Goal: Task Accomplishment & Management: Manage account settings

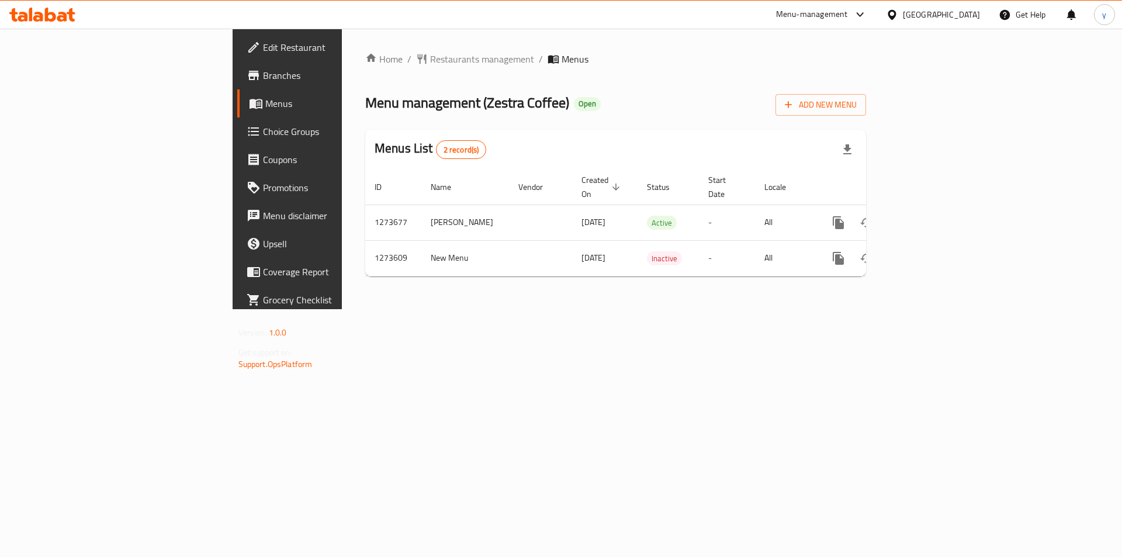
drag, startPoint x: 0, startPoint y: 0, endPoint x: 47, endPoint y: 132, distance: 140.3
click at [263, 132] on span "Choice Groups" at bounding box center [337, 131] width 148 height 14
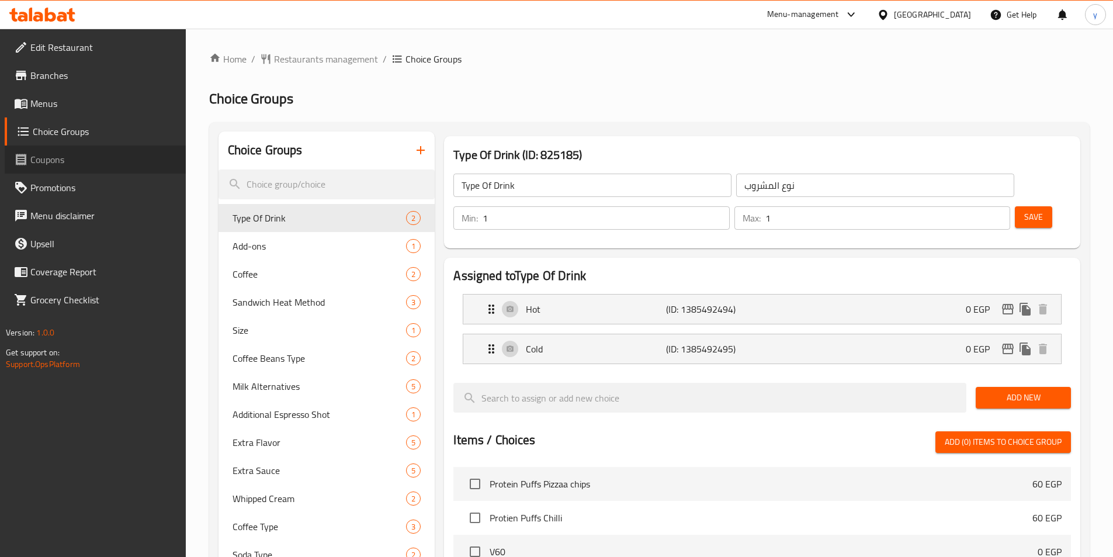
click at [56, 159] on span "Coupons" at bounding box center [103, 160] width 146 height 14
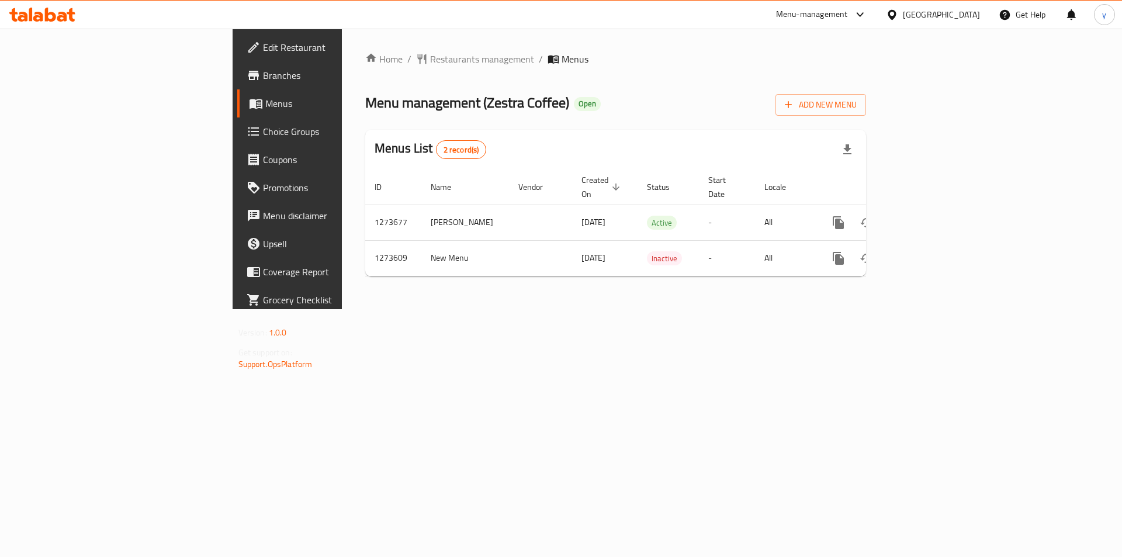
click at [237, 143] on link "Choice Groups" at bounding box center [328, 131] width 183 height 28
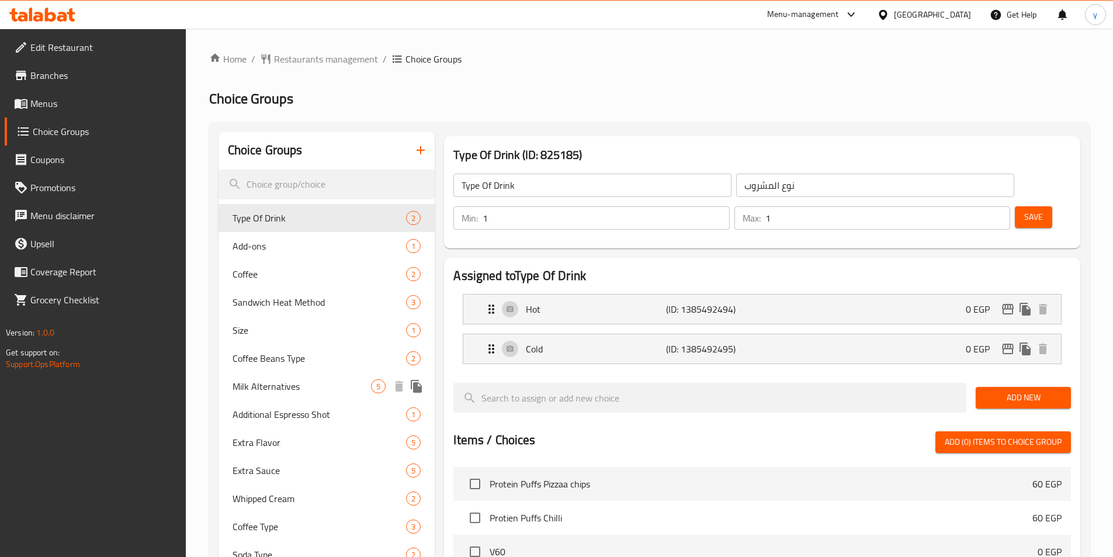
click at [279, 382] on span "Milk Alternatives" at bounding box center [302, 386] width 139 height 14
type input "Milk Alternatives"
type input "بدائل الحليب"
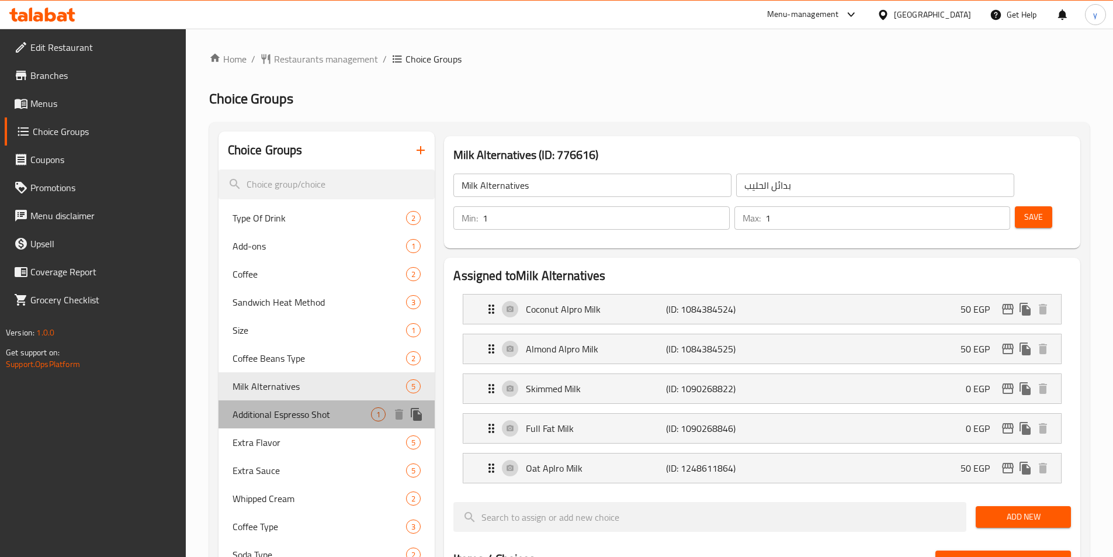
click at [277, 418] on span "Additional Espresso Shot" at bounding box center [302, 414] width 139 height 14
type input "Additional Espresso Shot"
type input "جرعة إضافية من الإسبريسو"
type input "0"
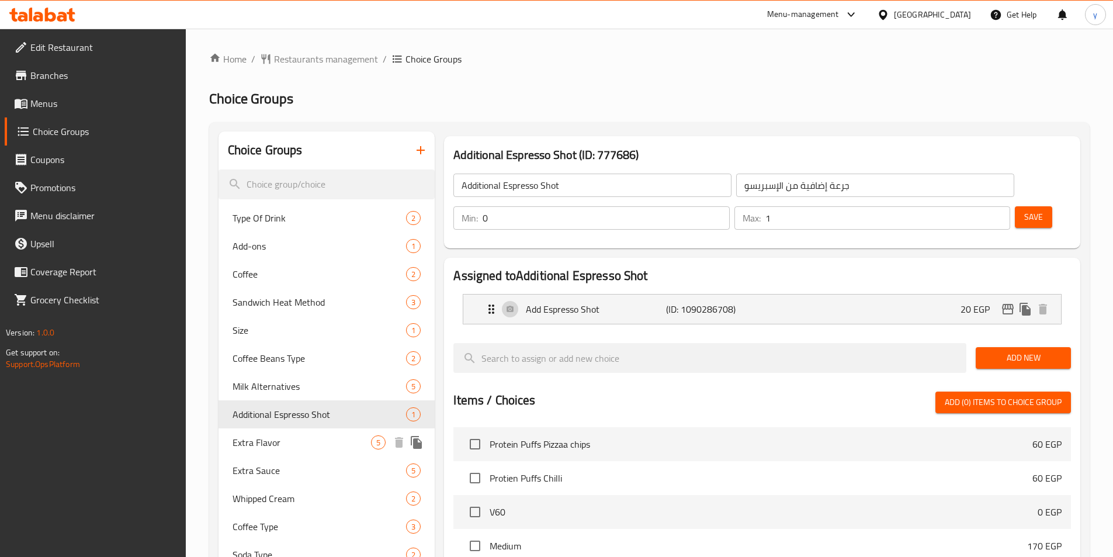
click at [260, 448] on span "Extra Flavor" at bounding box center [302, 442] width 139 height 14
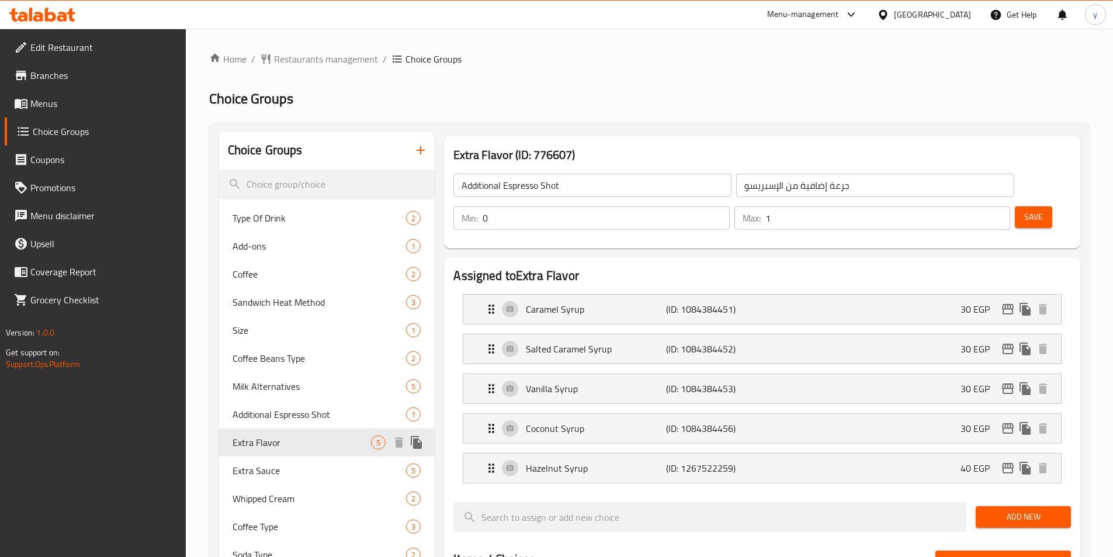
type input "Extra Flavor"
type input "نكهة اضافية"
type input "4"
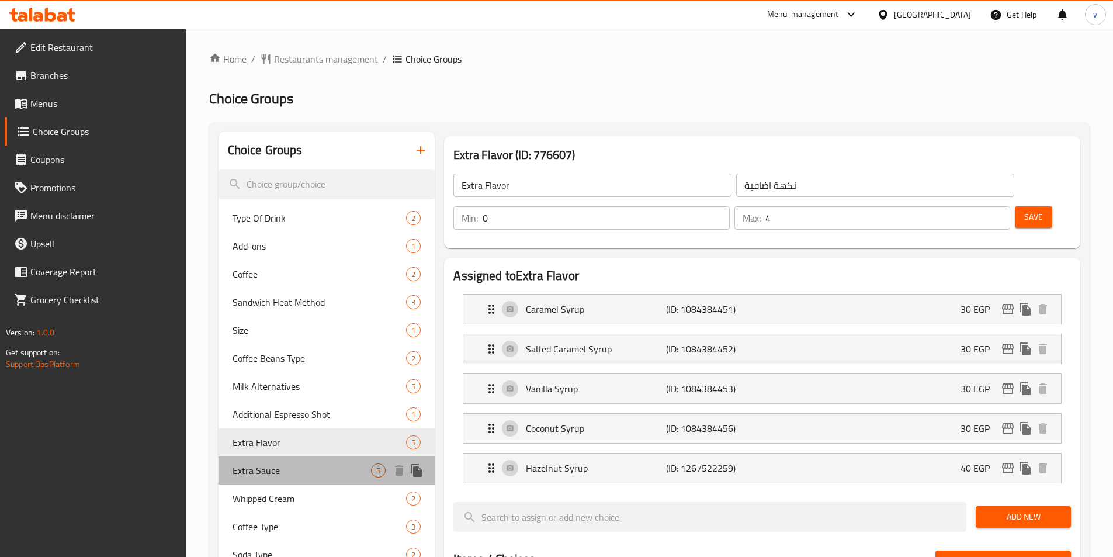
click at [264, 475] on span "Extra Sauce" at bounding box center [302, 470] width 139 height 14
type input "Extra Sauce"
type input "صوص اضافي"
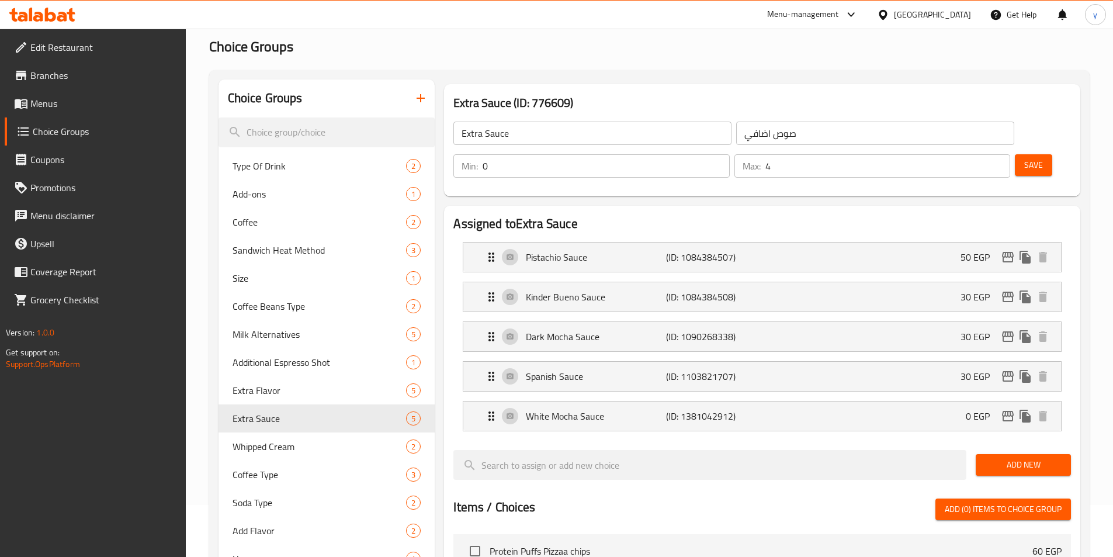
scroll to position [46, 0]
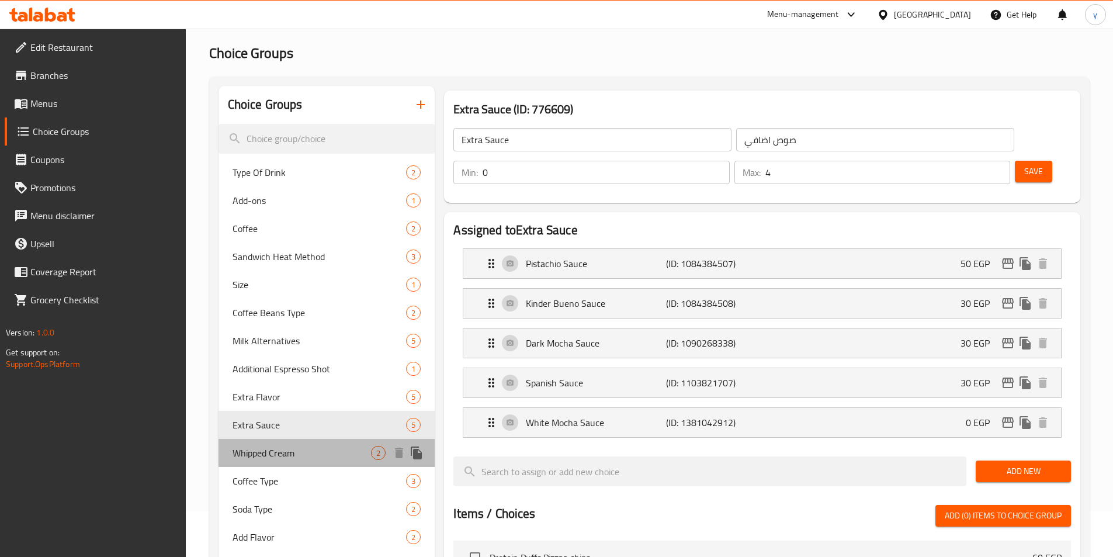
click at [275, 456] on span "Whipped Cream" at bounding box center [302, 453] width 139 height 14
type input "Whipped Cream"
type input "كريمة مخفوقة"
type input "1"
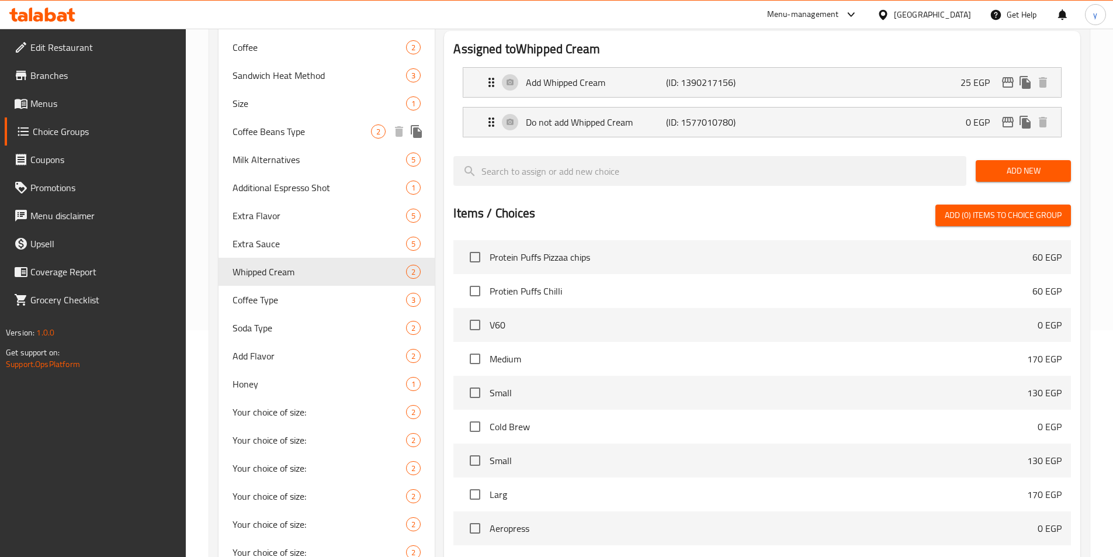
scroll to position [292, 0]
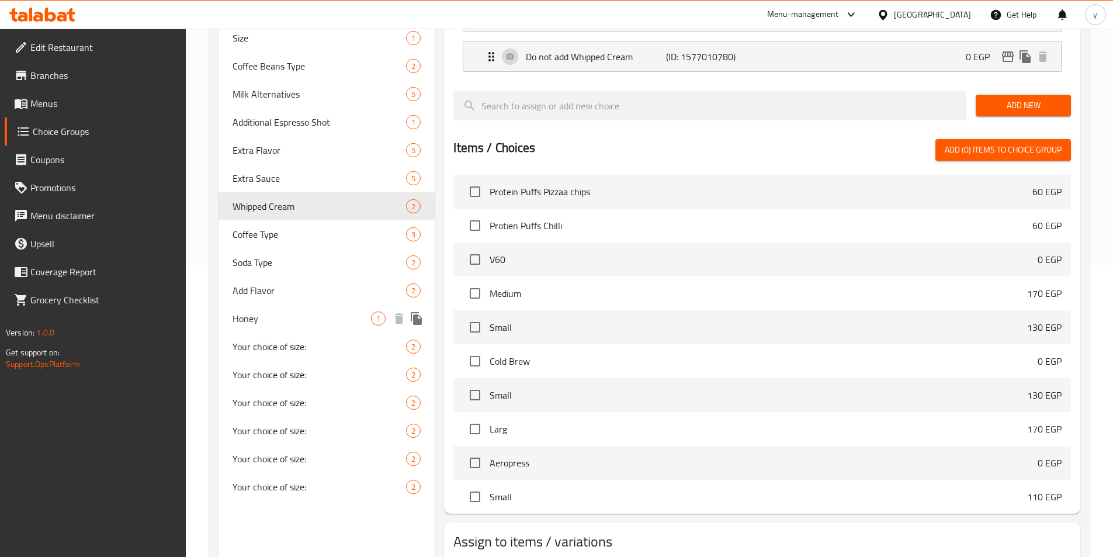
click at [255, 321] on span "Honey" at bounding box center [302, 319] width 139 height 14
type input "Honey"
type input "عسل"
type input "0"
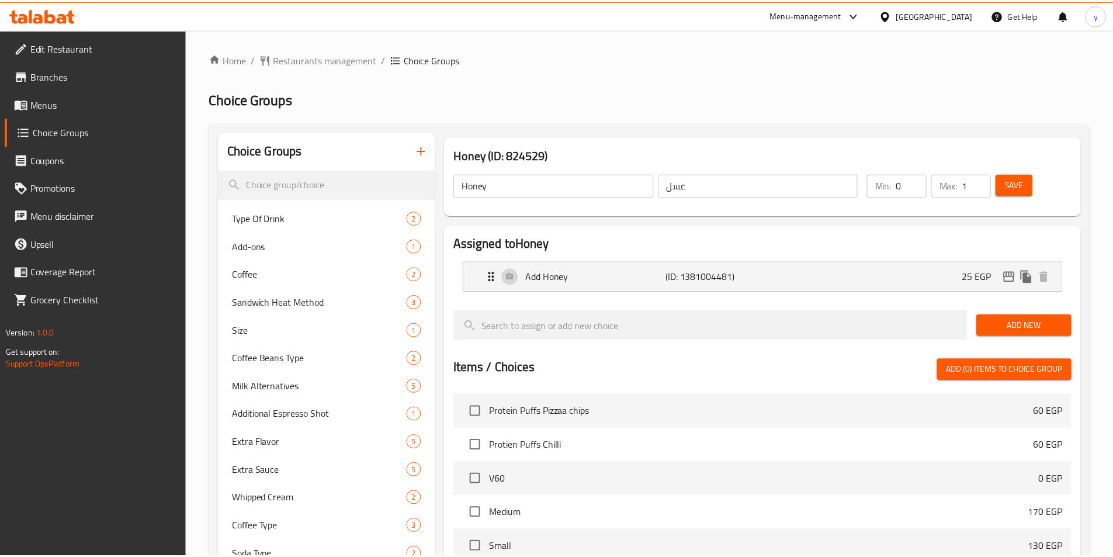
scroll to position [296, 0]
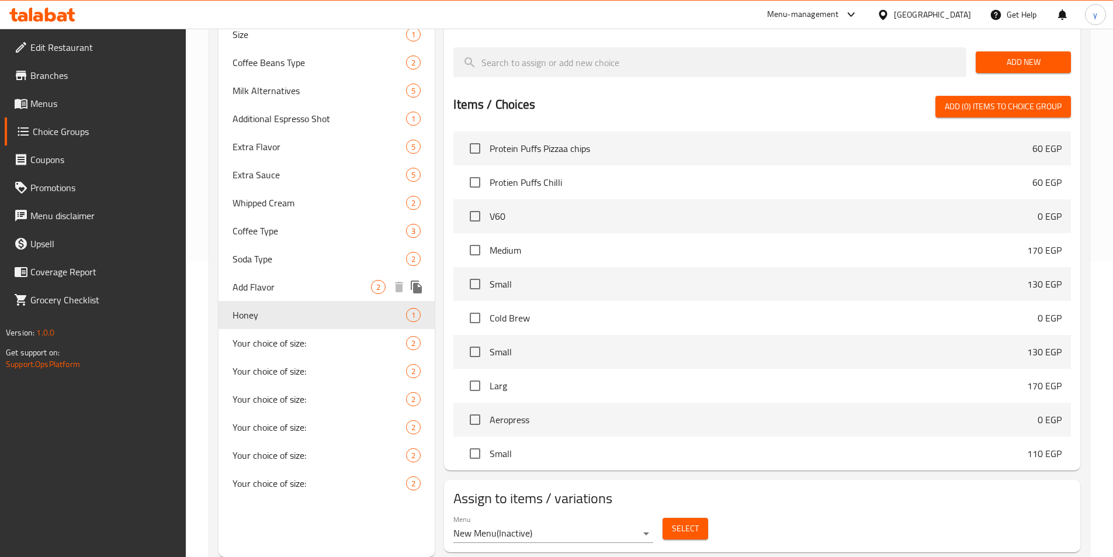
drag, startPoint x: 260, startPoint y: 290, endPoint x: 247, endPoint y: 300, distance: 15.8
click at [260, 290] on span "Add Flavor" at bounding box center [302, 287] width 139 height 14
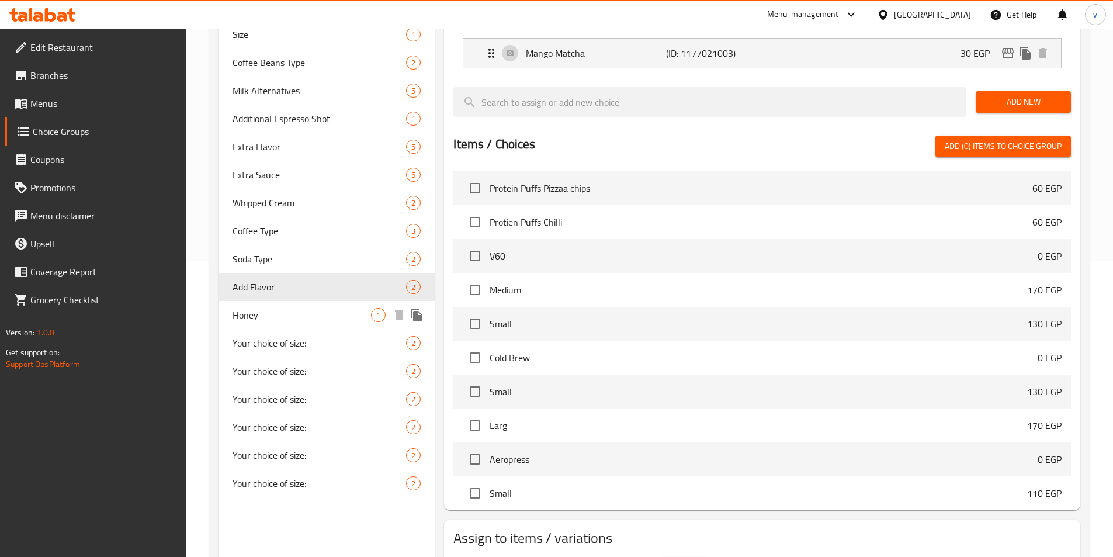
type input "Add Flavor"
type input "أضف نكهة"
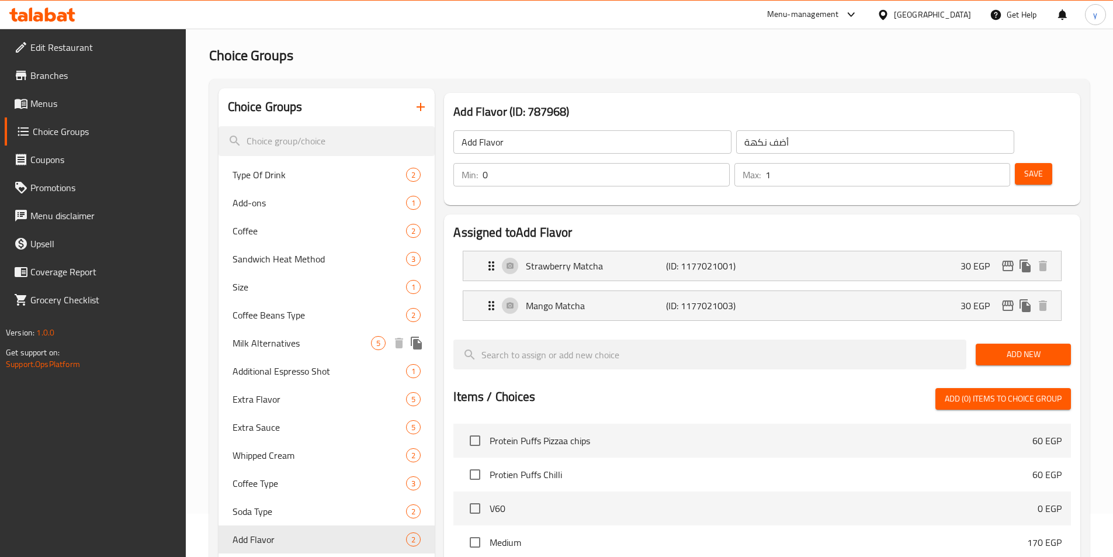
scroll to position [0, 0]
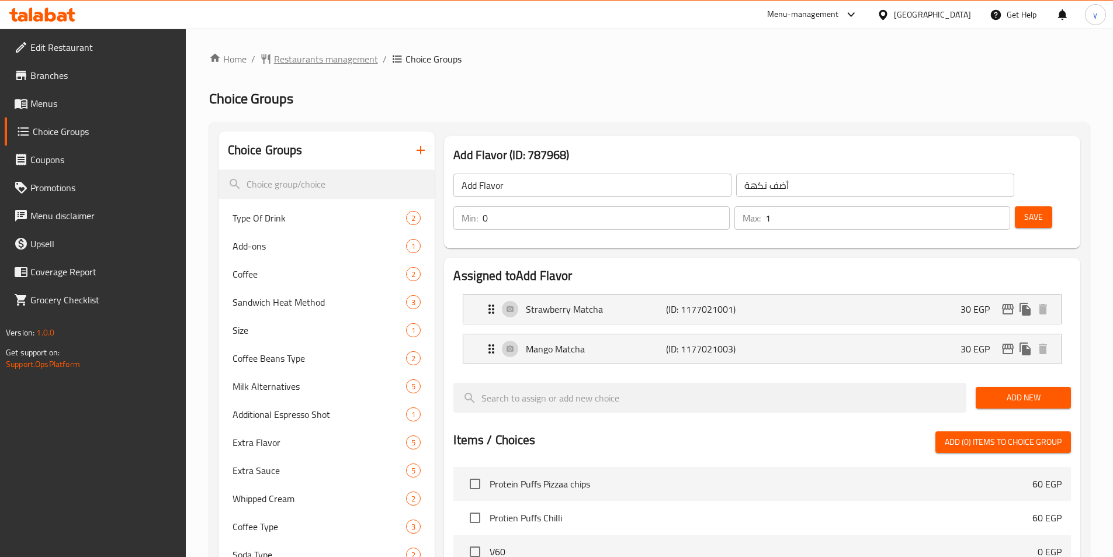
click at [297, 65] on span "Restaurants management" at bounding box center [326, 59] width 104 height 14
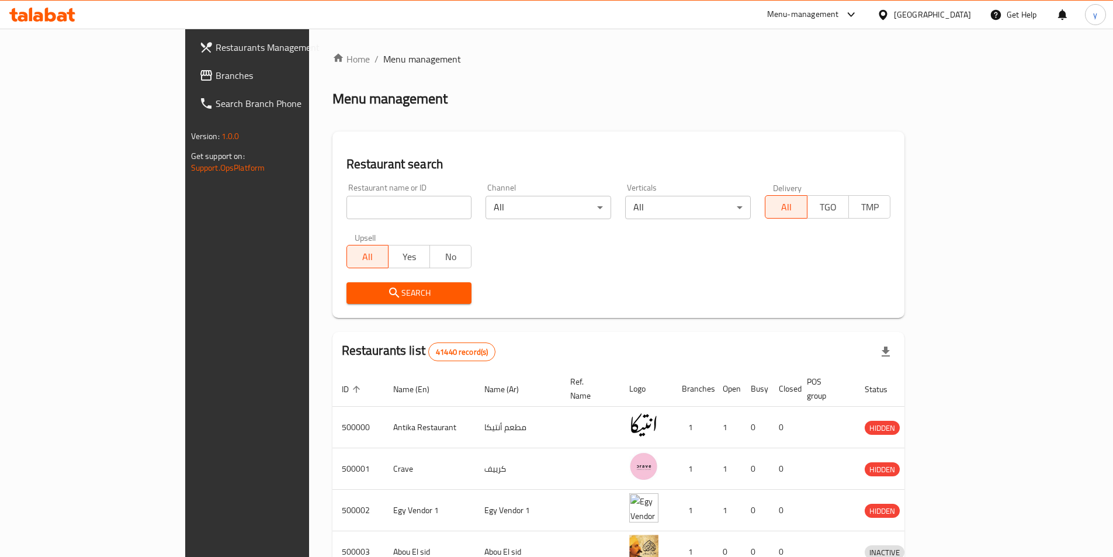
click at [216, 75] on span "Branches" at bounding box center [289, 75] width 146 height 14
